Goal: Transaction & Acquisition: Download file/media

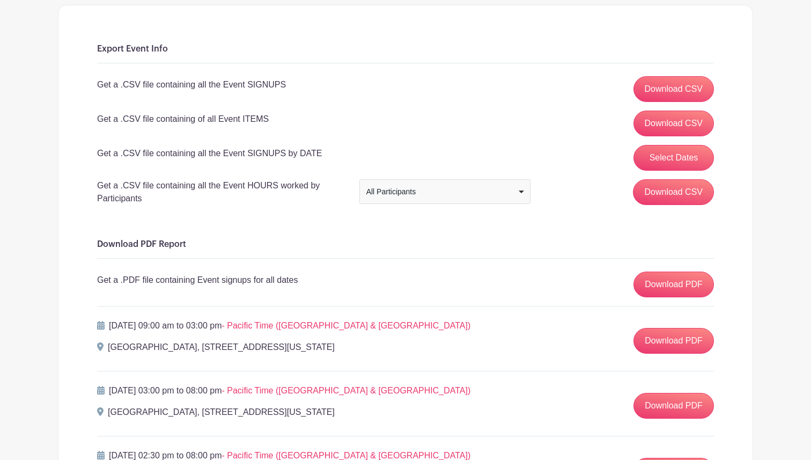
scroll to position [104, 0]
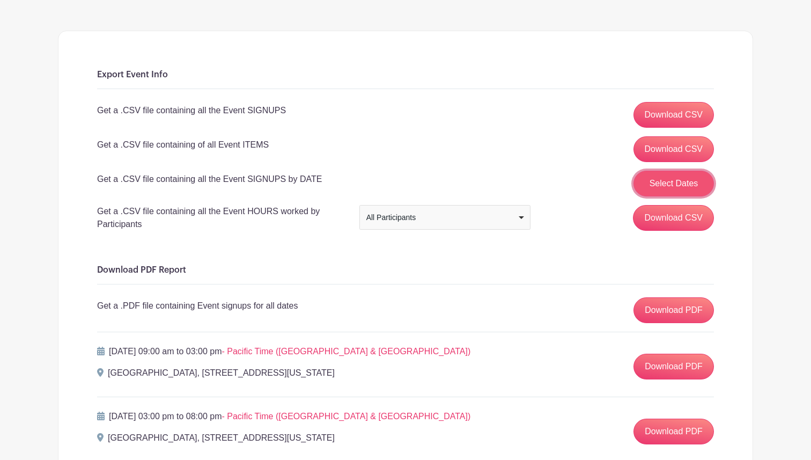
click at [654, 183] on button "Select Dates" at bounding box center [673, 184] width 80 height 26
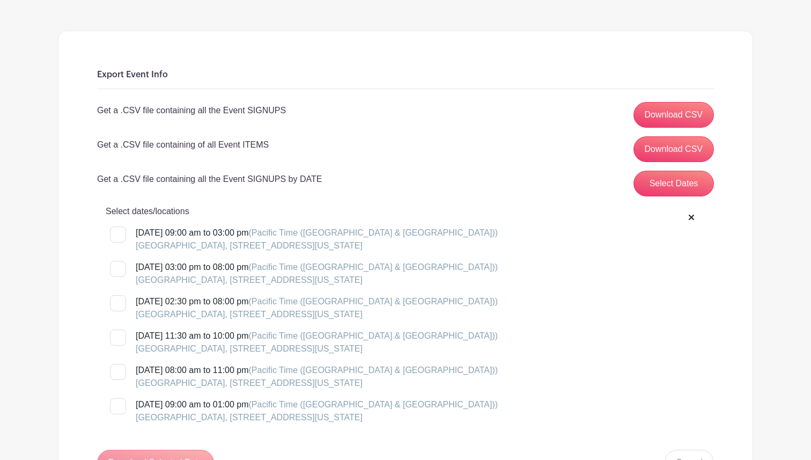
click at [123, 234] on div at bounding box center [118, 234] width 16 height 16
click at [117, 233] on input "[DATE] 09:00 am to 03:00 pm (Pacific Time ([GEOGRAPHIC_DATA] & [GEOGRAPHIC_DATA…" at bounding box center [113, 229] width 7 height 7
checkbox input "true"
click at [123, 264] on div at bounding box center [118, 269] width 16 height 16
click at [117, 264] on input "[DATE] 03:00 pm to 08:00 pm (Pacific Time ([GEOGRAPHIC_DATA] & [GEOGRAPHIC_DATA…" at bounding box center [113, 264] width 7 height 7
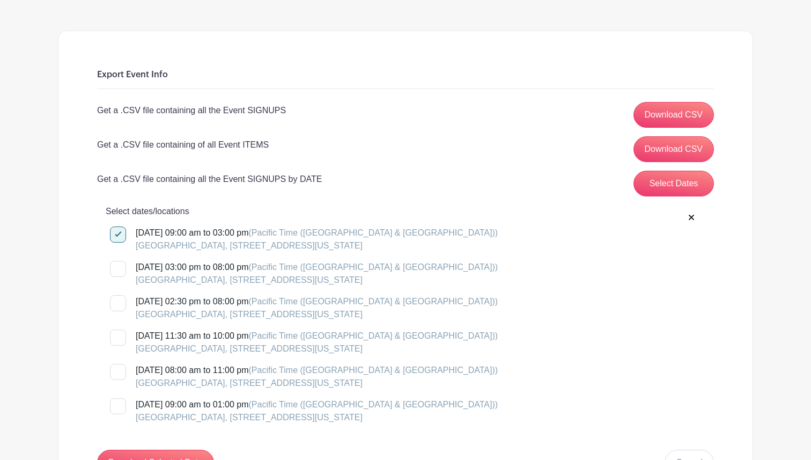
checkbox input "true"
click at [122, 310] on div at bounding box center [118, 303] width 16 height 16
click at [117, 302] on input "[DATE] 02:30 pm to 08:00 pm (Pacific Time ([GEOGRAPHIC_DATA] & [GEOGRAPHIC_DATA…" at bounding box center [113, 298] width 7 height 7
checkbox input "true"
click at [119, 334] on div at bounding box center [118, 337] width 16 height 16
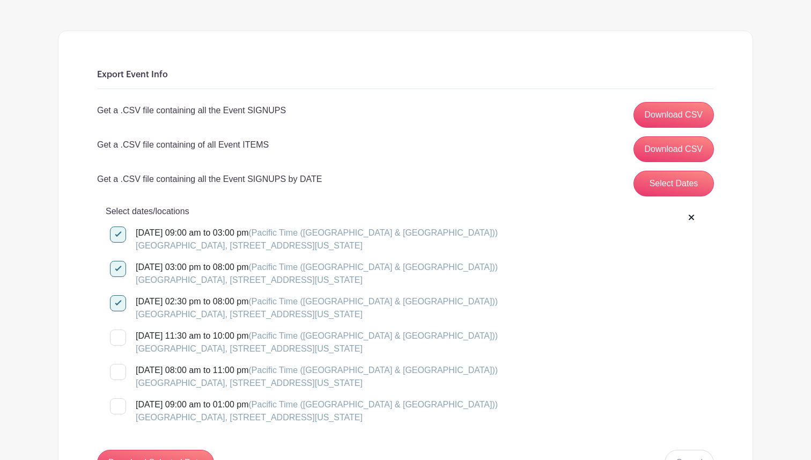
click at [117, 334] on input "[DATE] 11:30 am to 10:00 pm (Pacific Time ([GEOGRAPHIC_DATA] & [GEOGRAPHIC_DATA…" at bounding box center [113, 332] width 7 height 7
checkbox input "true"
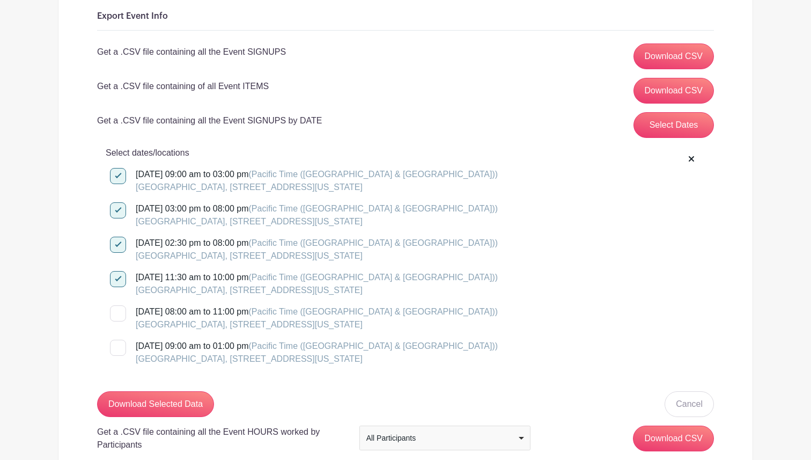
scroll to position [169, 0]
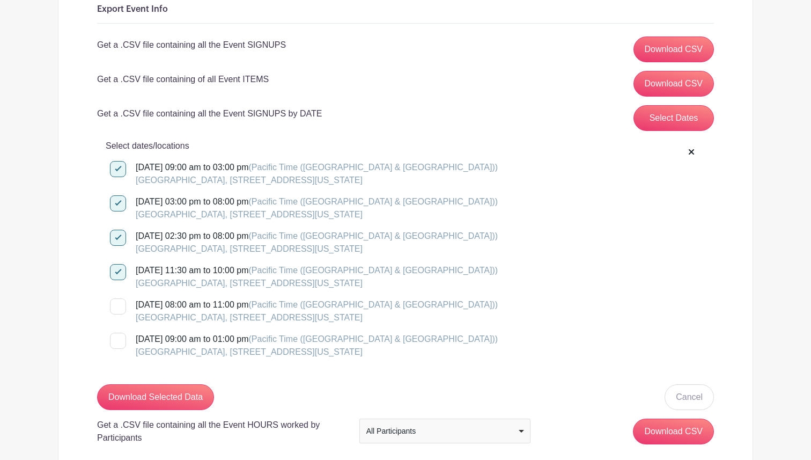
click at [120, 306] on div at bounding box center [118, 306] width 16 height 16
click at [117, 305] on input "[DATE] 08:00 am to 11:00 pm (Pacific Time ([GEOGRAPHIC_DATA] & [GEOGRAPHIC_DATA…" at bounding box center [113, 301] width 7 height 7
checkbox input "true"
click at [119, 337] on div at bounding box center [118, 341] width 16 height 16
click at [117, 337] on input "[DATE] 09:00 am to 01:00 pm (Pacific Time ([GEOGRAPHIC_DATA] & [GEOGRAPHIC_DATA…" at bounding box center [113, 336] width 7 height 7
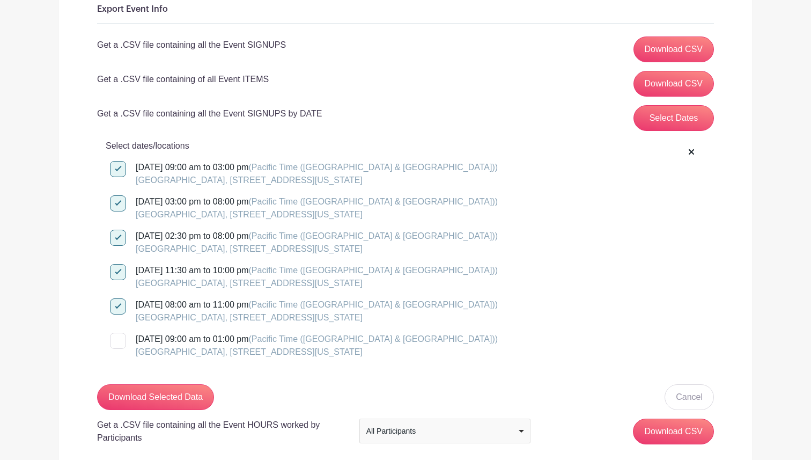
checkbox input "true"
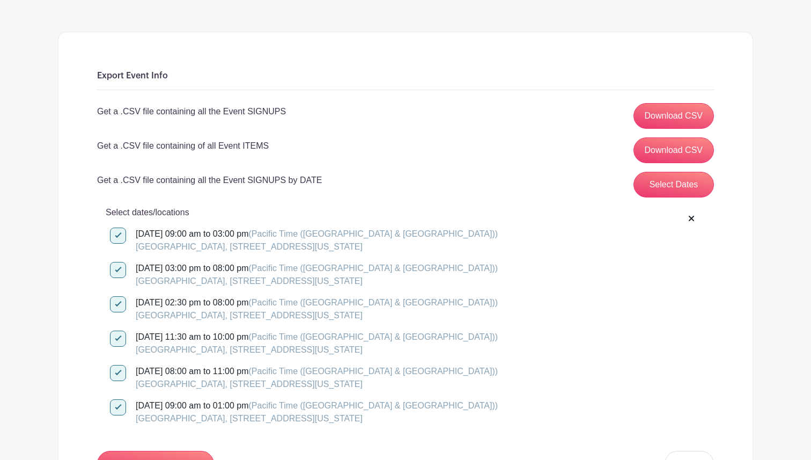
scroll to position [91, 0]
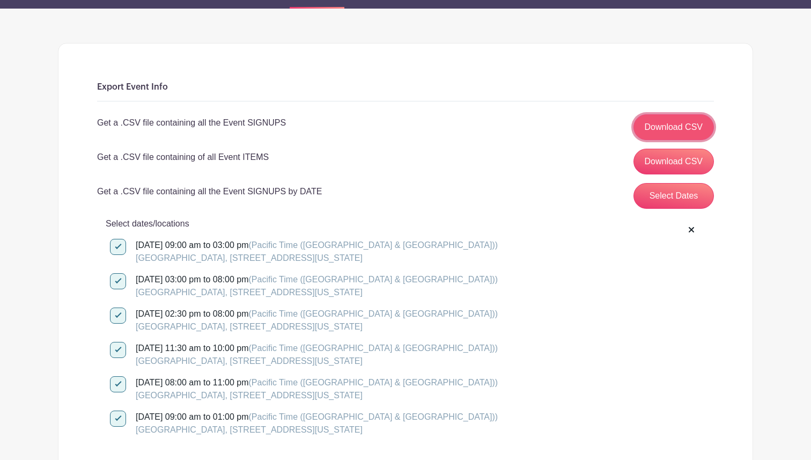
click at [683, 131] on link "Download CSV" at bounding box center [673, 127] width 81 height 26
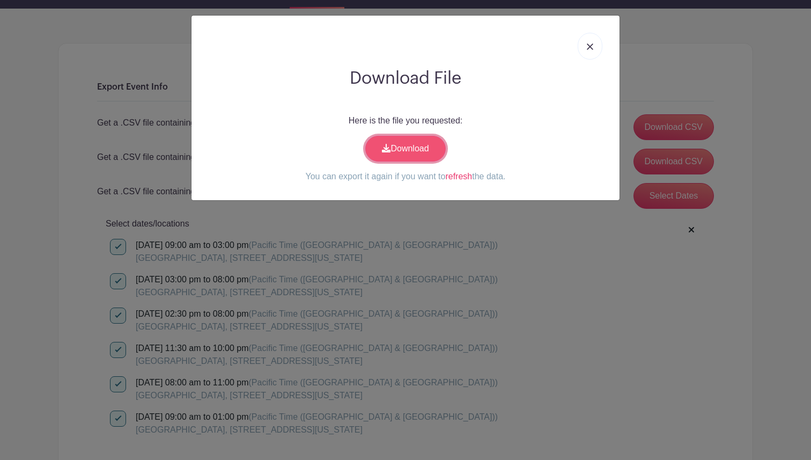
click at [418, 148] on link "Download" at bounding box center [405, 149] width 80 height 26
click at [589, 49] on img at bounding box center [590, 46] width 6 height 6
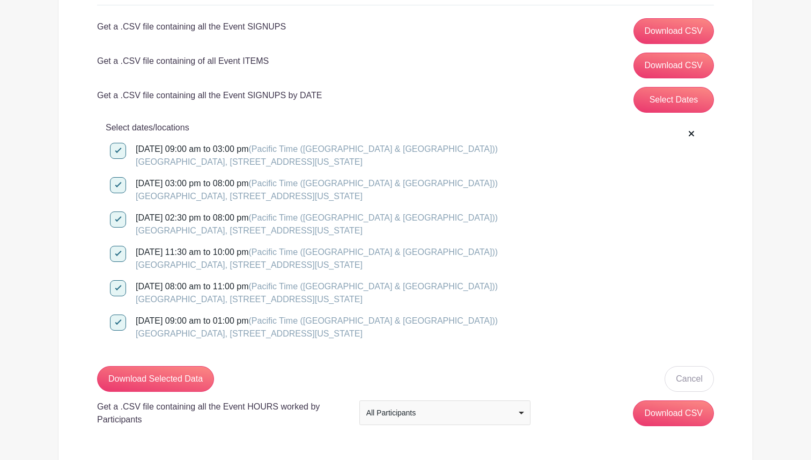
scroll to position [184, 0]
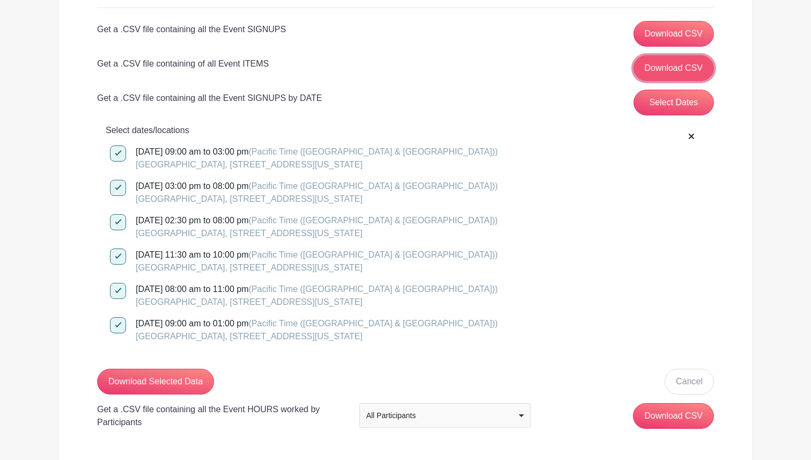
click at [666, 77] on link "Download CSV" at bounding box center [673, 68] width 81 height 26
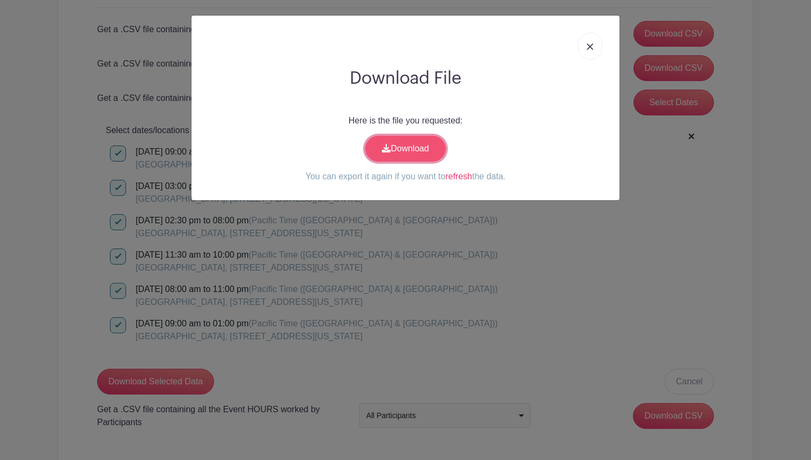
click at [433, 145] on link "Download" at bounding box center [405, 149] width 80 height 26
click at [587, 50] on link at bounding box center [590, 46] width 25 height 27
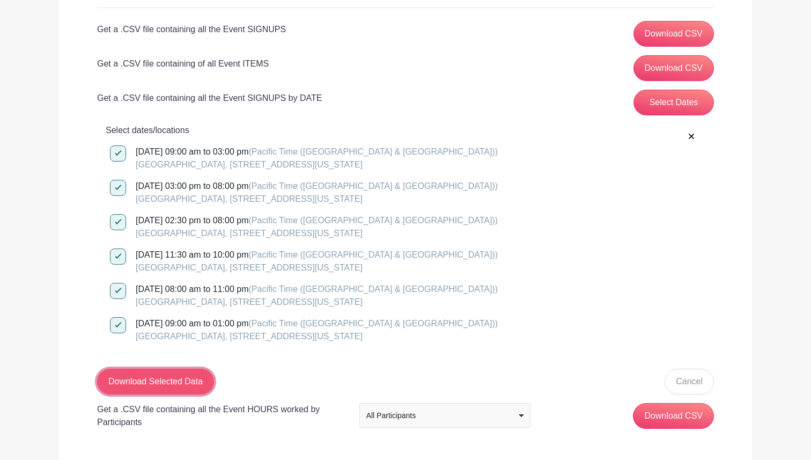
click at [167, 381] on input "Download Selected Data" at bounding box center [155, 381] width 117 height 26
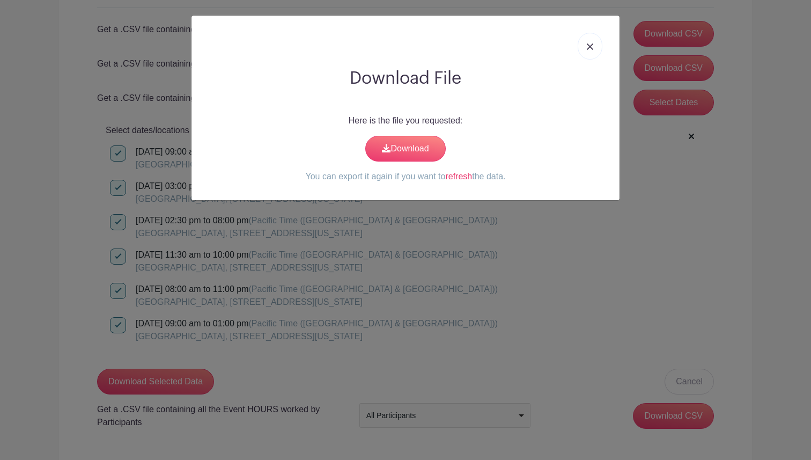
click at [588, 51] on link at bounding box center [590, 46] width 25 height 27
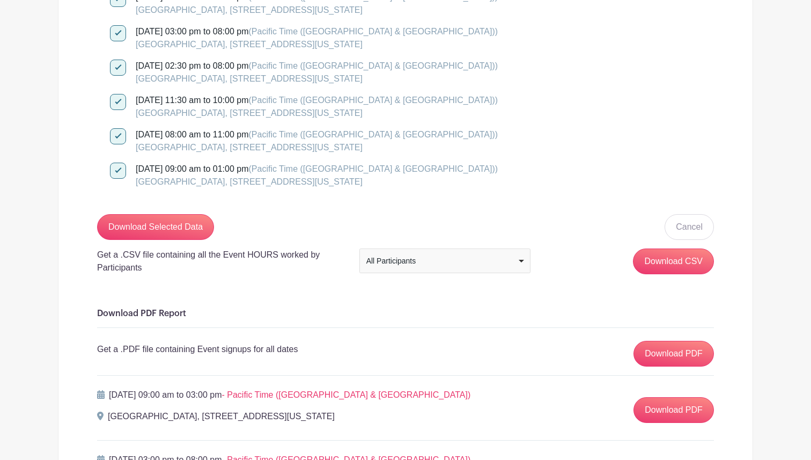
scroll to position [0, 0]
